Goal: Task Accomplishment & Management: Manage account settings

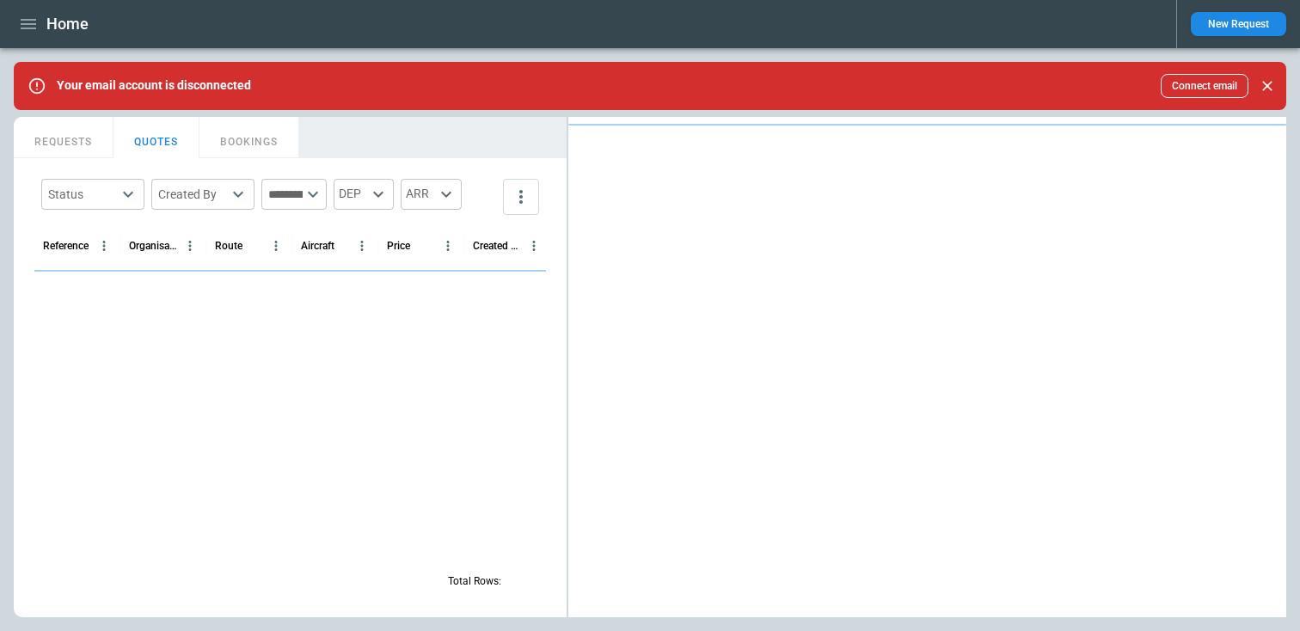
click at [11, 26] on div "Home New Request" at bounding box center [650, 24] width 1300 height 48
click at [28, 26] on icon "button" at bounding box center [28, 24] width 21 height 21
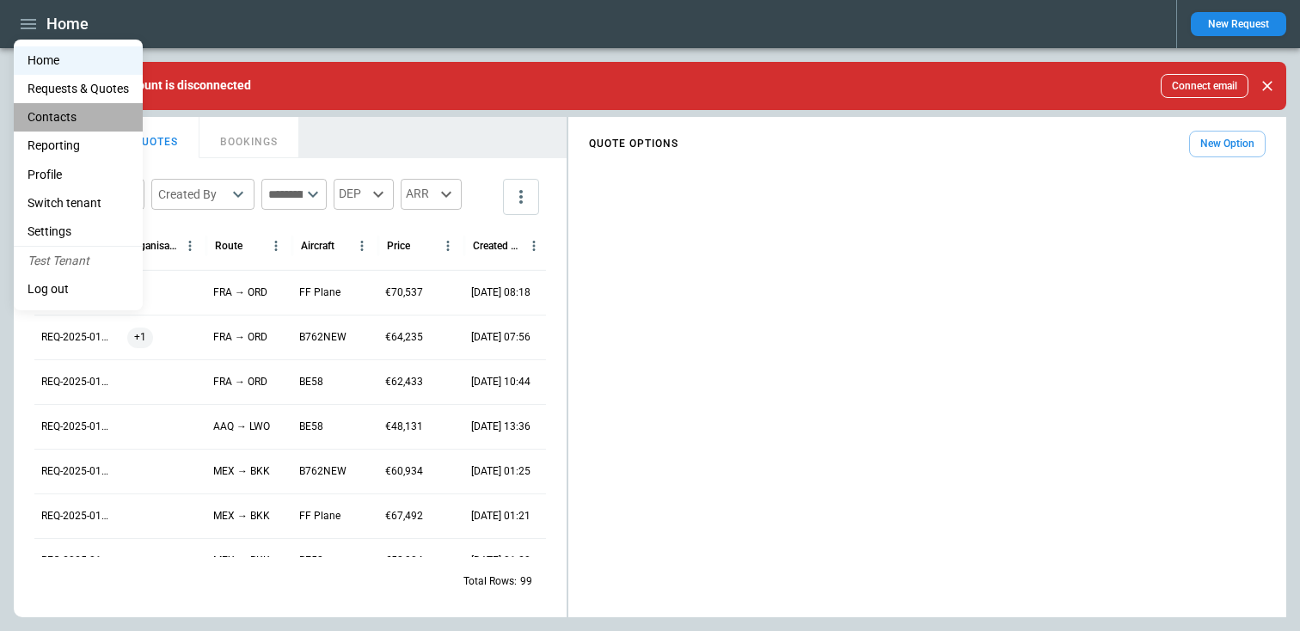
click at [58, 112] on li "Contacts" at bounding box center [78, 117] width 129 height 28
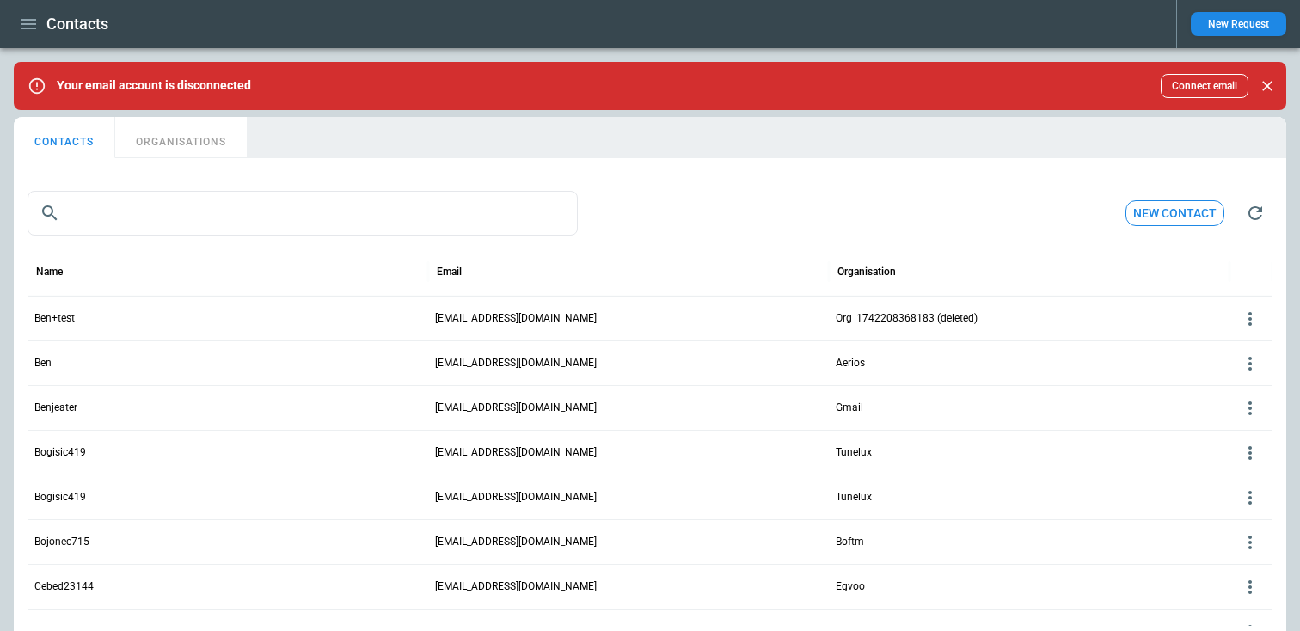
click at [1255, 317] on icon at bounding box center [1250, 319] width 21 height 21
click at [1178, 320] on div at bounding box center [650, 315] width 1300 height 631
click at [1253, 316] on icon at bounding box center [1250, 319] width 21 height 21
click at [1131, 282] on div at bounding box center [650, 315] width 1300 height 631
click at [1252, 318] on icon at bounding box center [1250, 319] width 21 height 21
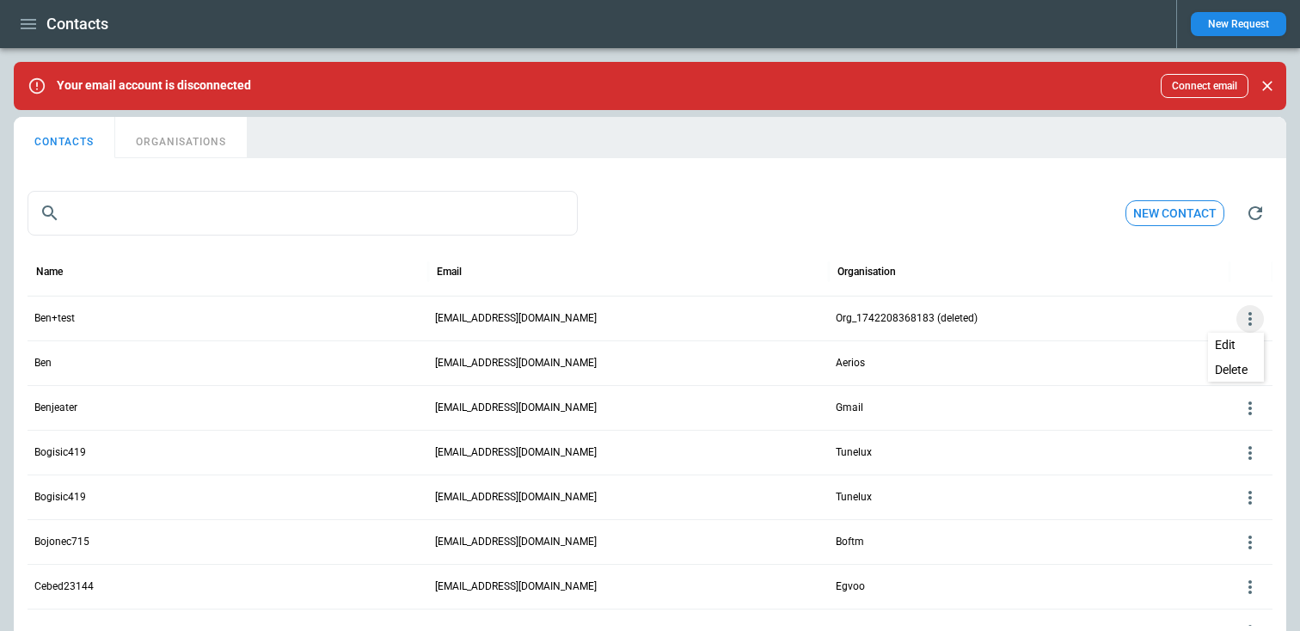
click at [1099, 269] on div at bounding box center [650, 315] width 1300 height 631
click at [1245, 322] on icon at bounding box center [1250, 319] width 21 height 21
click at [1101, 272] on div at bounding box center [650, 315] width 1300 height 631
click at [1247, 312] on icon at bounding box center [1250, 319] width 21 height 21
click at [1120, 415] on div at bounding box center [650, 315] width 1300 height 631
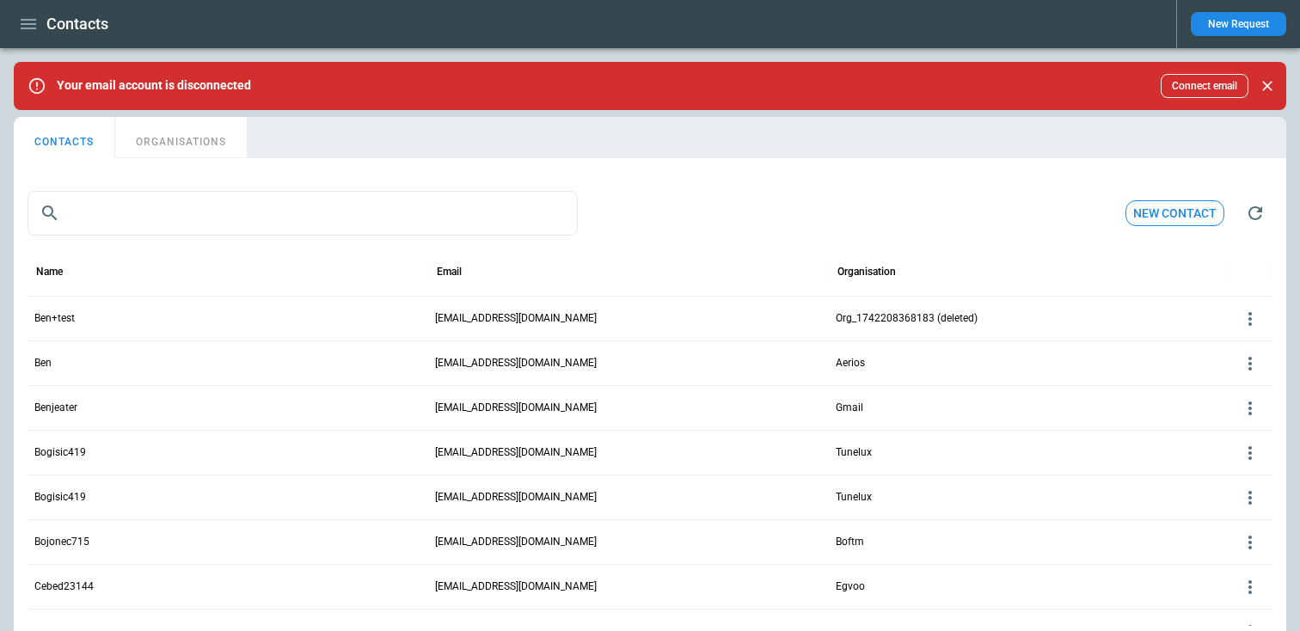
click at [1252, 327] on icon at bounding box center [1250, 319] width 21 height 21
click at [1101, 277] on div at bounding box center [650, 315] width 1300 height 631
click at [1254, 321] on icon at bounding box center [1250, 319] width 21 height 21
click at [1218, 339] on button "Edit" at bounding box center [1236, 345] width 56 height 25
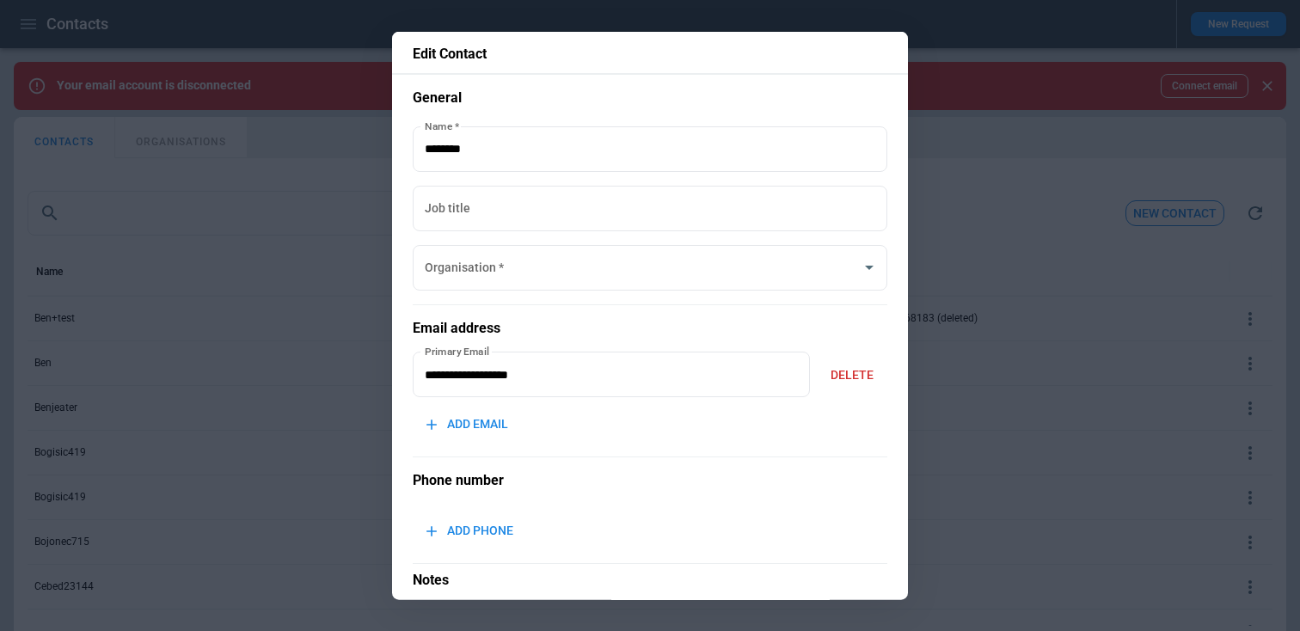
click at [1008, 230] on div at bounding box center [650, 315] width 1300 height 631
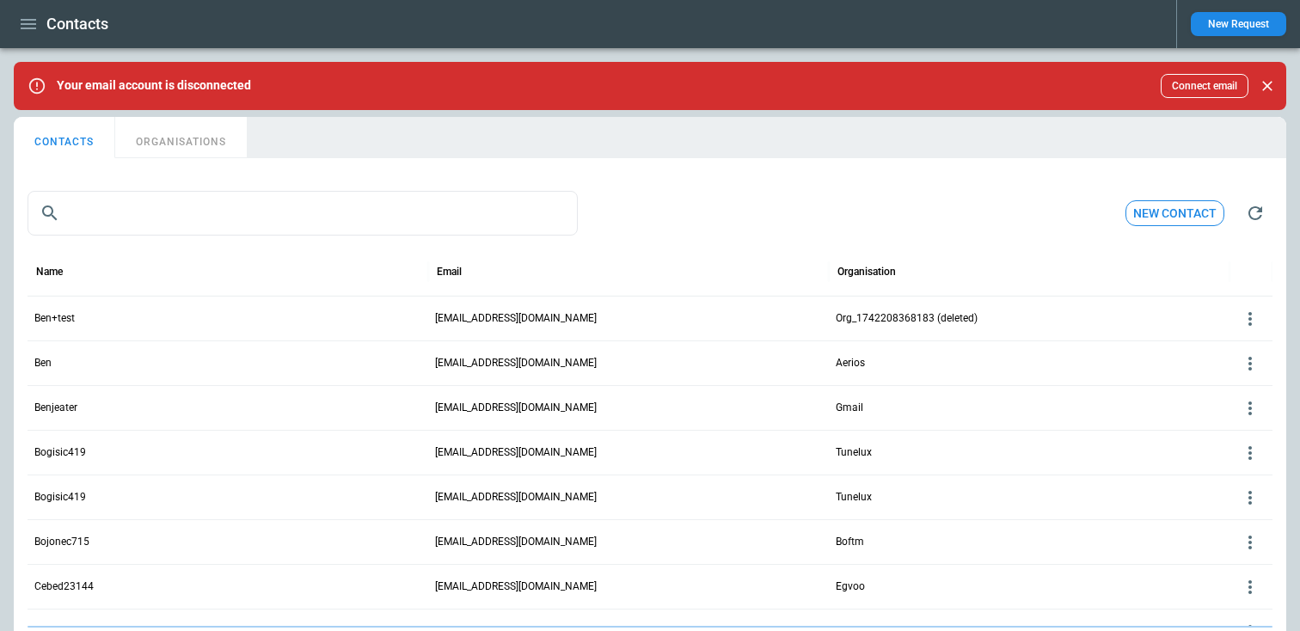
click at [1253, 313] on icon at bounding box center [1250, 319] width 21 height 21
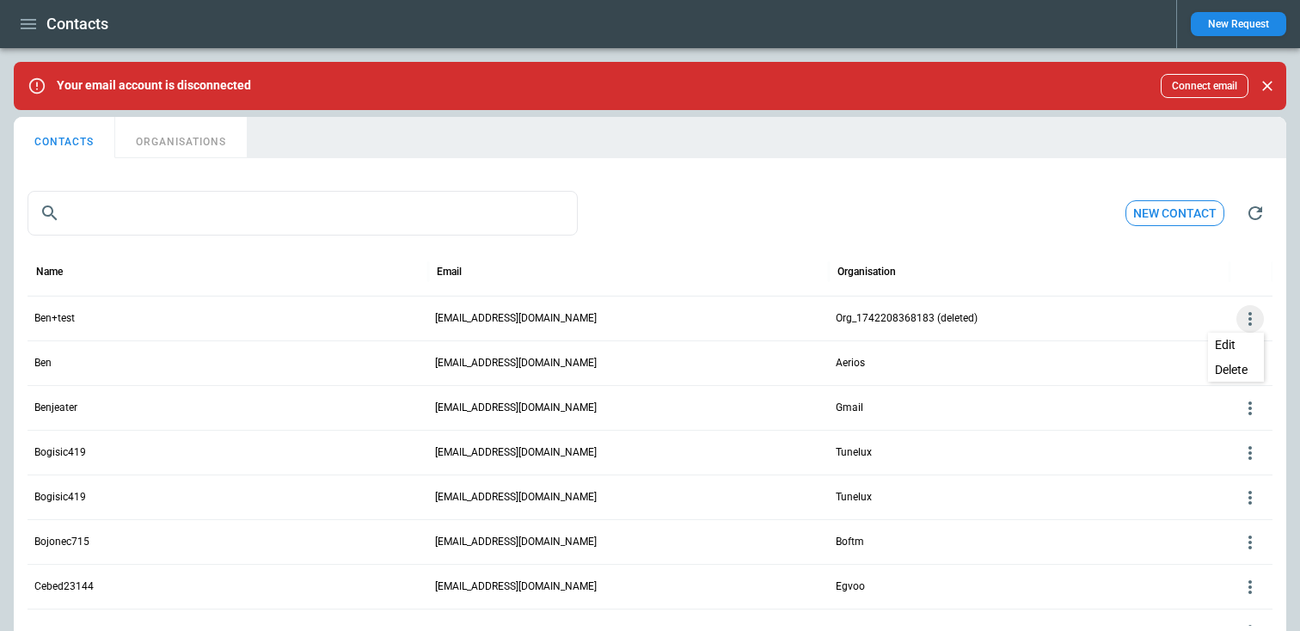
click at [1211, 338] on button "Edit" at bounding box center [1236, 345] width 56 height 25
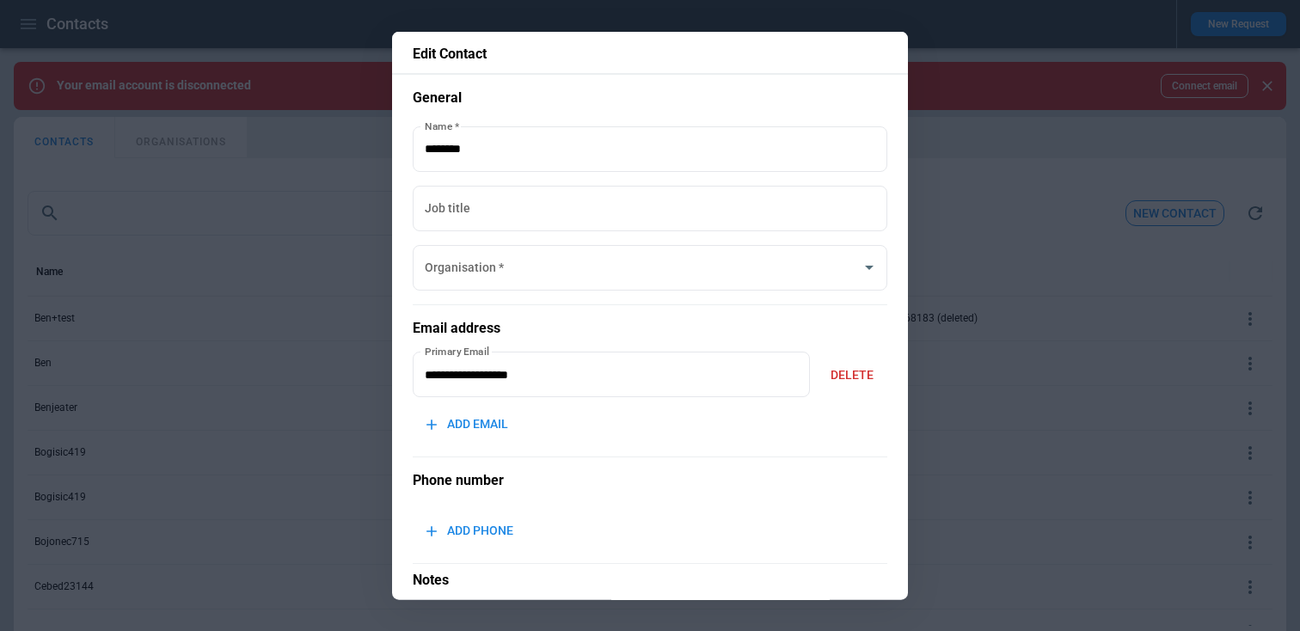
click at [976, 195] on div at bounding box center [650, 315] width 1300 height 631
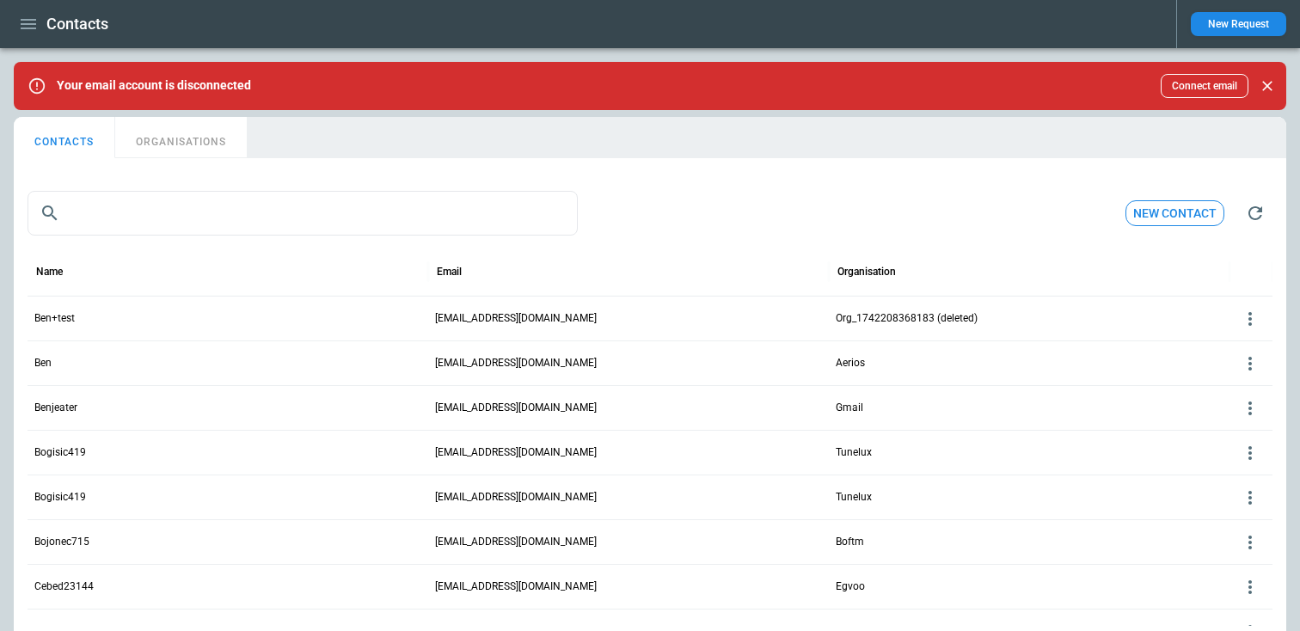
click at [1246, 315] on icon at bounding box center [1250, 319] width 21 height 21
click at [1239, 336] on button "Edit" at bounding box center [1236, 345] width 56 height 25
